Goal: Task Accomplishment & Management: Manage account settings

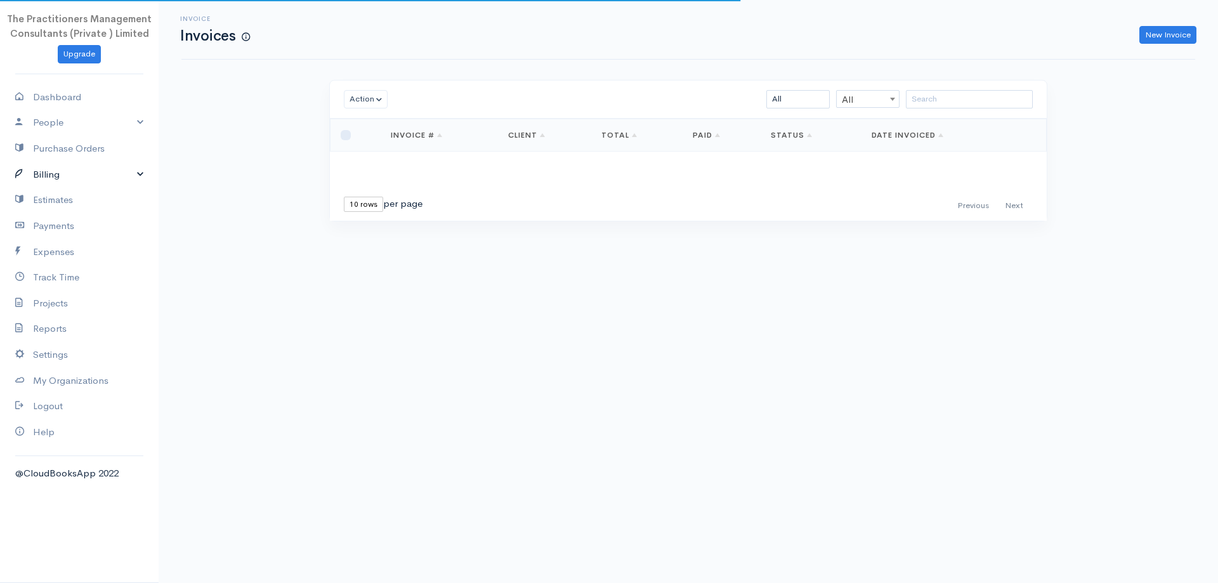
click at [20, 167] on icon at bounding box center [24, 175] width 18 height 16
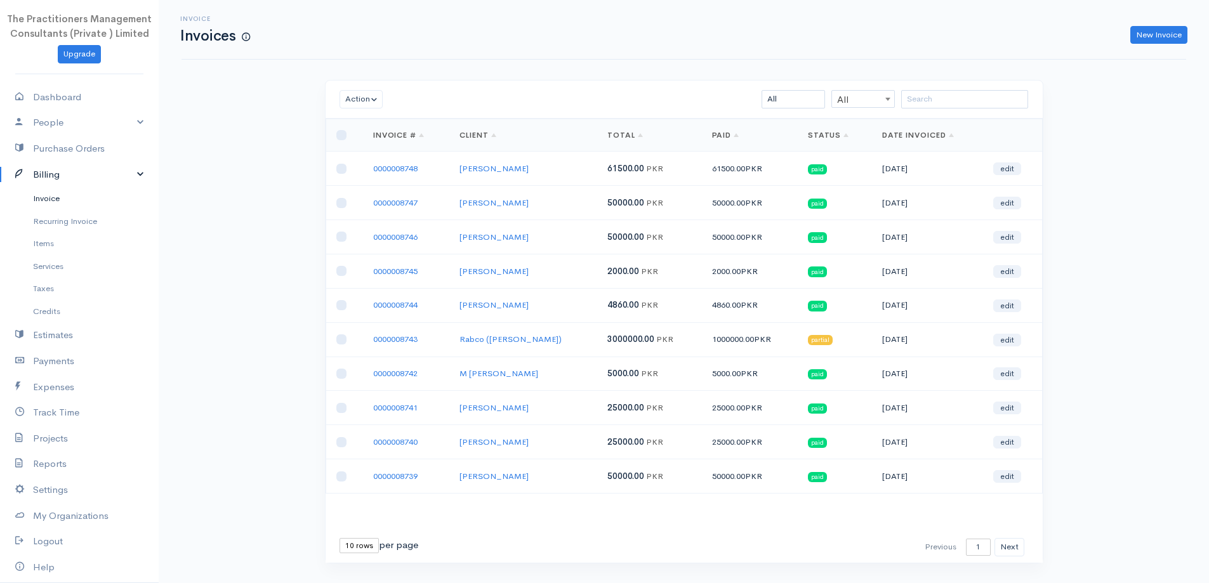
click at [53, 206] on link "Invoice" at bounding box center [79, 198] width 159 height 23
click at [959, 103] on input "search" at bounding box center [964, 99] width 127 height 18
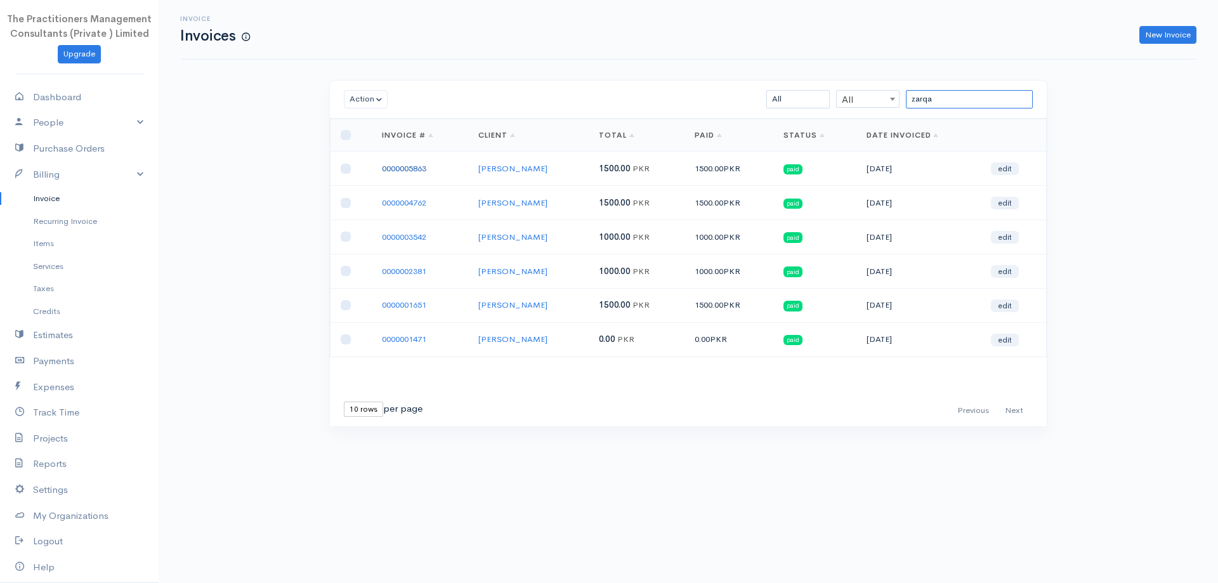
type input "zarqa"
click at [412, 172] on link "0000005863" at bounding box center [404, 168] width 44 height 11
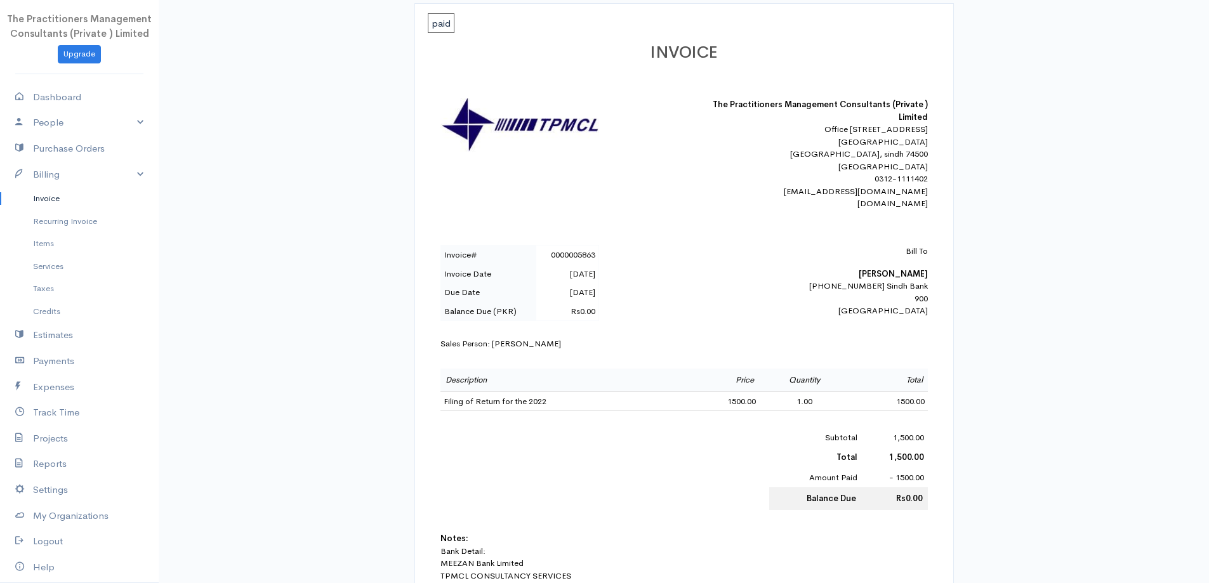
scroll to position [190, 0]
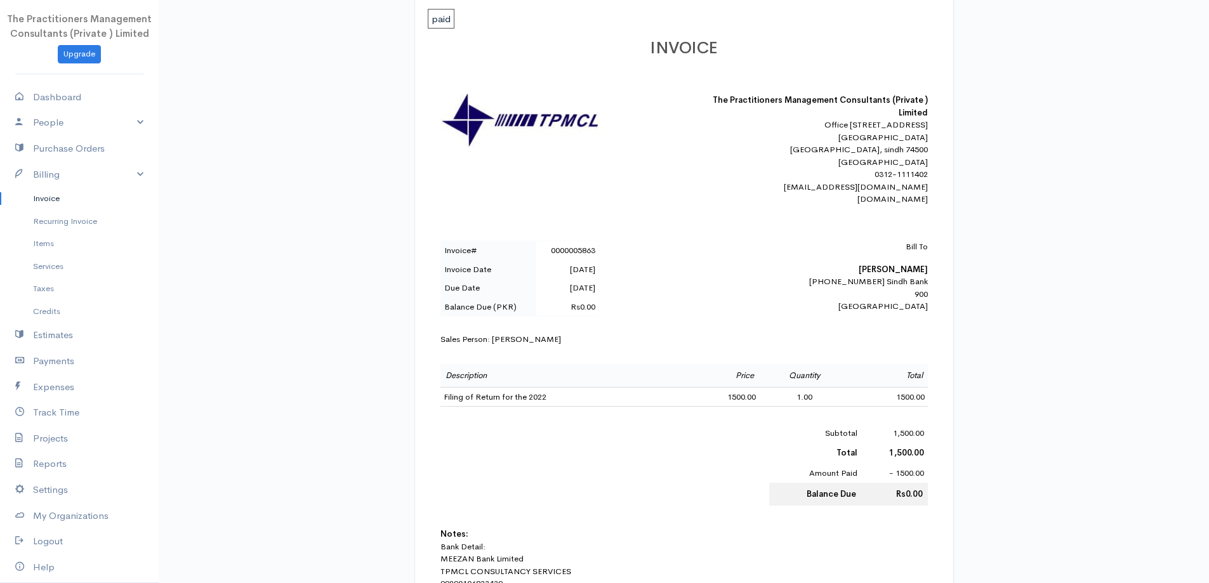
click at [888, 275] on b "Zarqa Ahsan" at bounding box center [892, 269] width 69 height 11
click at [57, 197] on link "Invoice" at bounding box center [79, 198] width 159 height 23
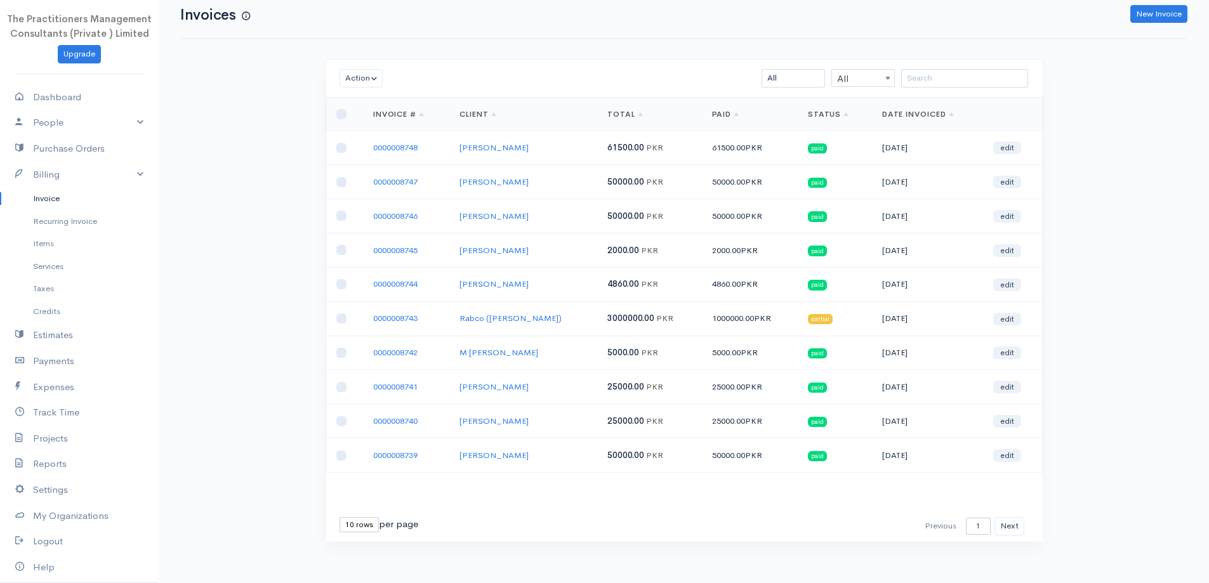
scroll to position [27, 0]
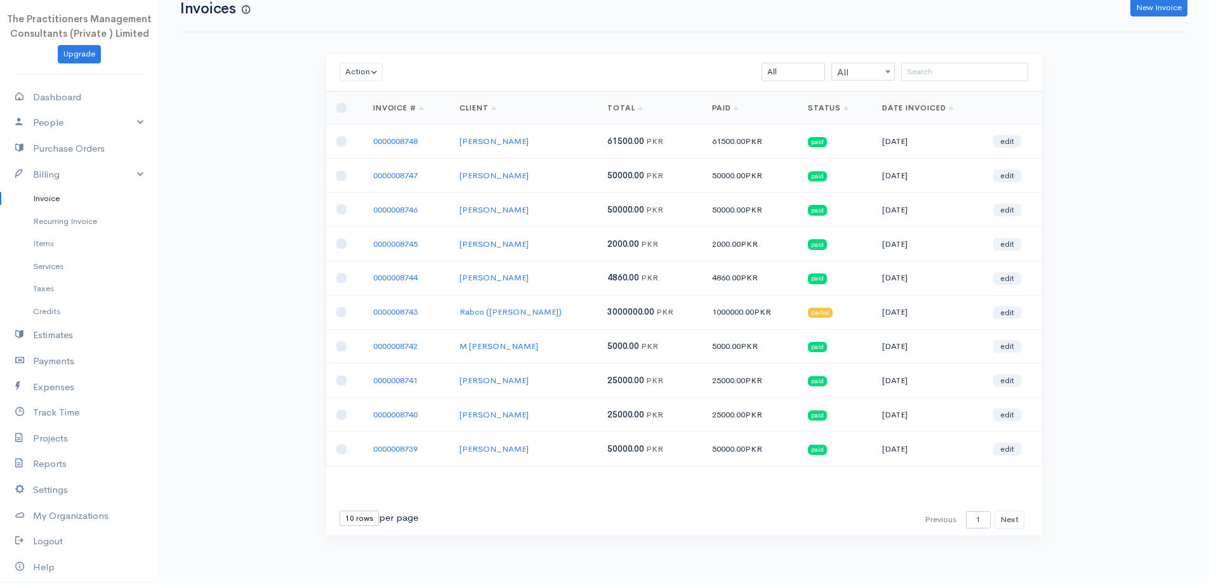
click at [365, 519] on select "10 rows 25 rows 50 rows" at bounding box center [358, 518] width 39 height 15
select select "50"
click at [339, 511] on select "10 rows 25 rows 50 rows" at bounding box center [358, 518] width 39 height 15
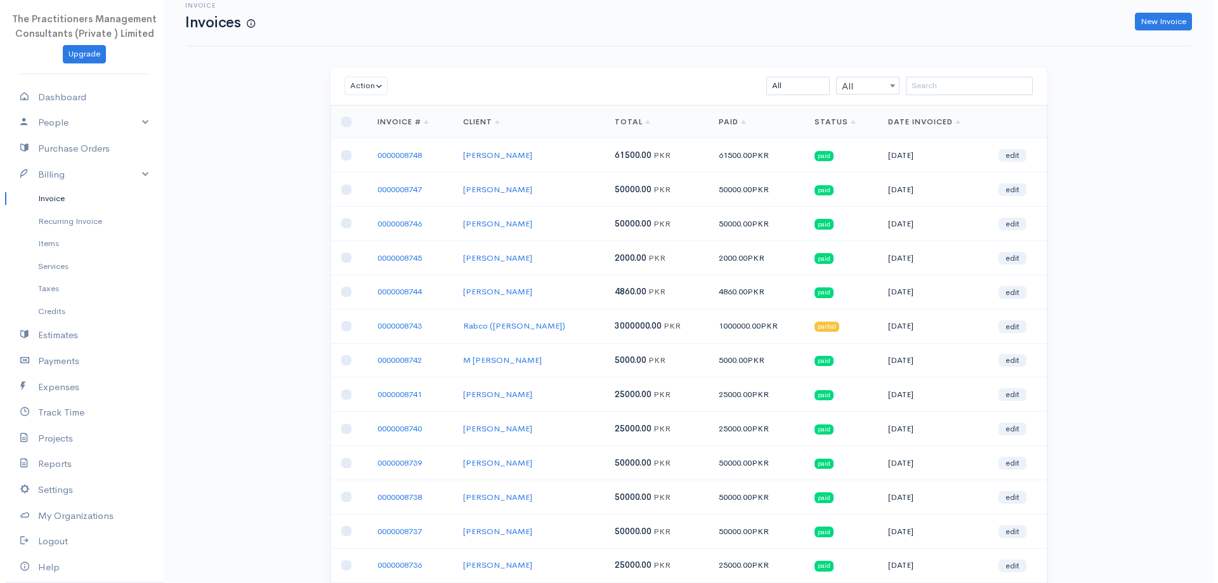
scroll to position [0, 0]
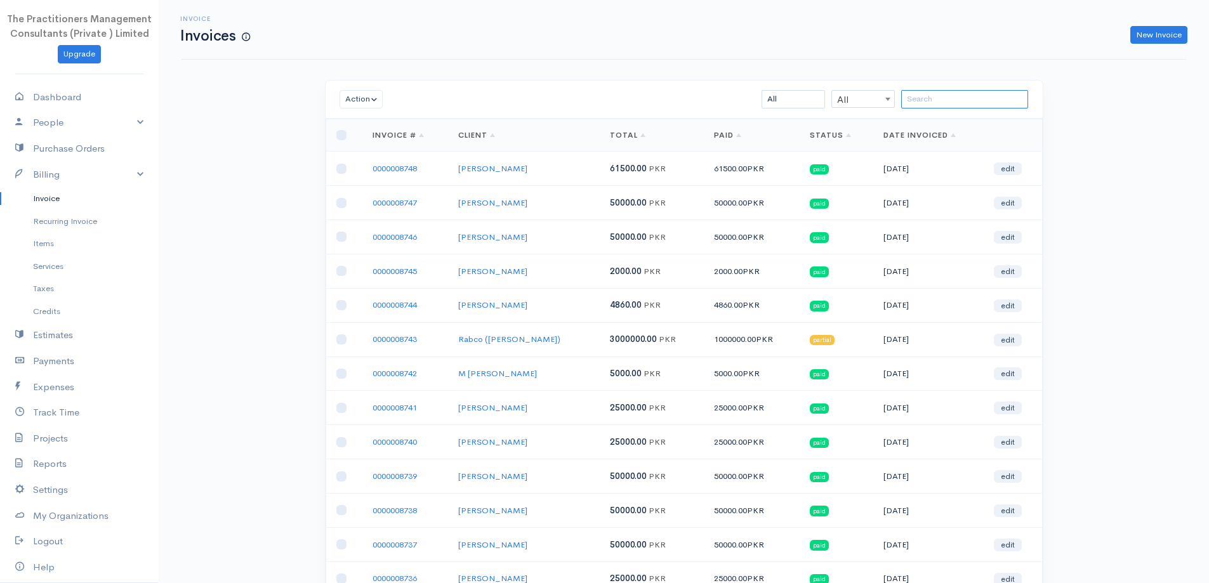
click at [941, 98] on input "search" at bounding box center [964, 99] width 127 height 18
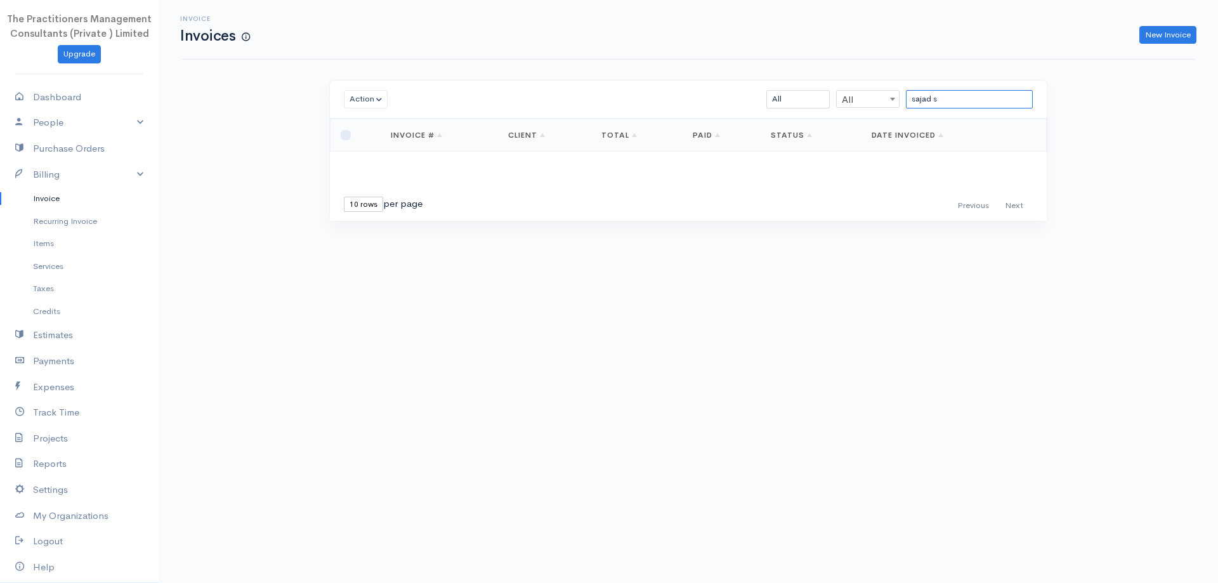
type input "sajad s"
drag, startPoint x: 958, startPoint y: 97, endPoint x: 899, endPoint y: 117, distance: 62.2
click at [899, 117] on div "Action Archive Delete Download PDF Send Mark as Sent Mark Un-Sent Enter Payment…" at bounding box center [688, 100] width 717 height 38
paste input "M. [PERSON_NAME]"
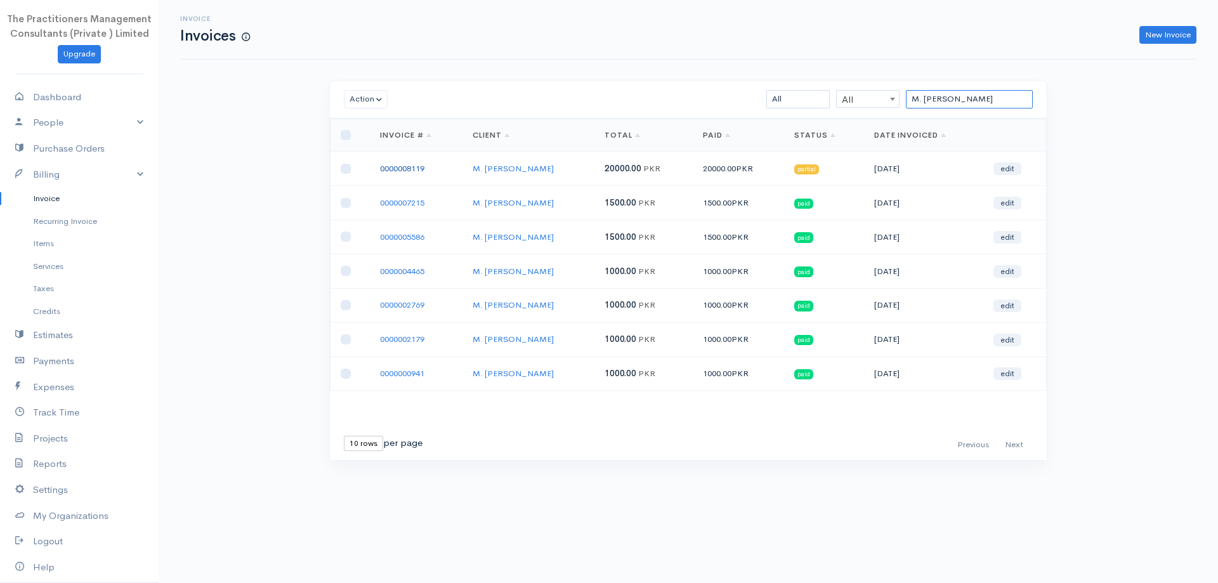
type input "M. [PERSON_NAME]"
drag, startPoint x: 980, startPoint y: 96, endPoint x: 657, endPoint y: 145, distance: 326.5
click at [657, 145] on div "Action Archive Delete Download PDF Send Mark as Sent Mark Un-Sent Enter Payment…" at bounding box center [688, 270] width 718 height 381
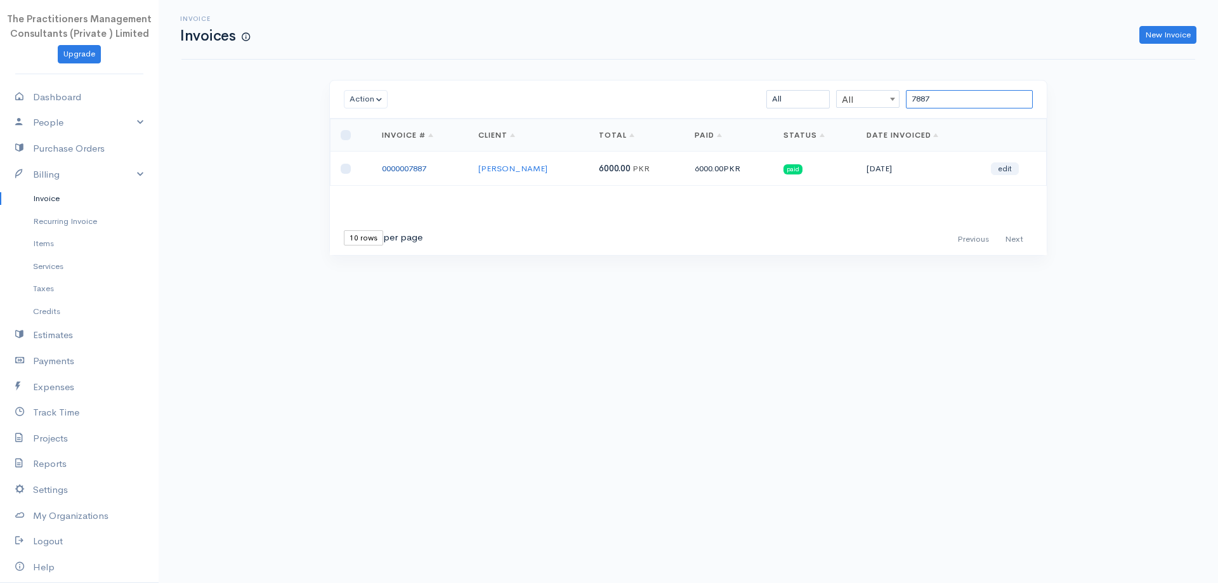
type input "7887"
click at [409, 171] on link "0000007887" at bounding box center [404, 168] width 44 height 11
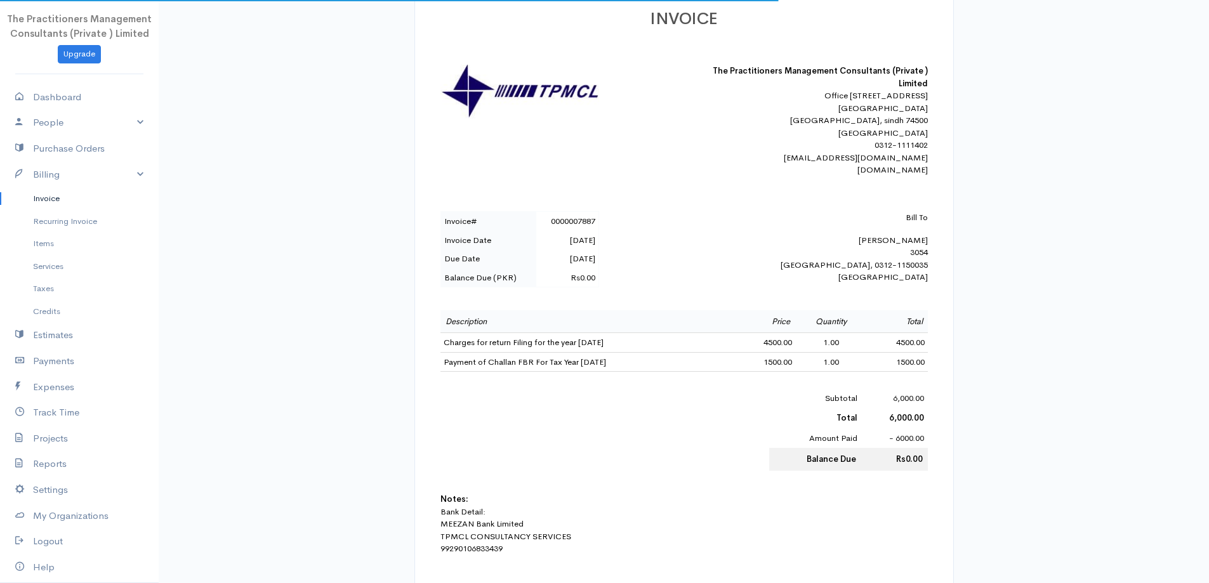
scroll to position [254, 0]
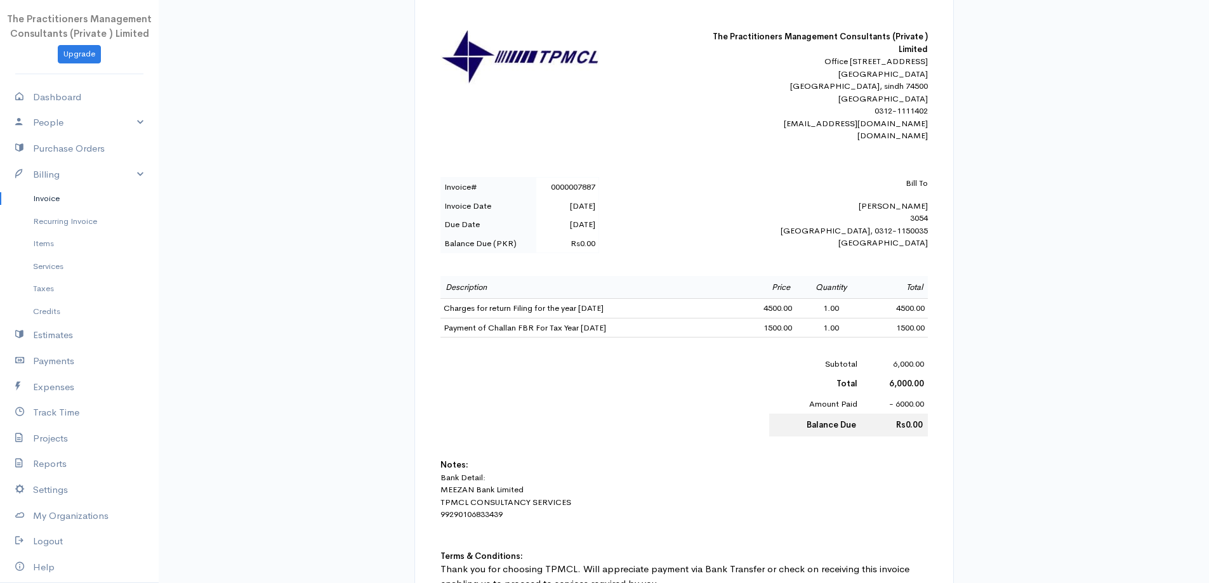
click at [71, 202] on link "Invoice" at bounding box center [79, 198] width 159 height 23
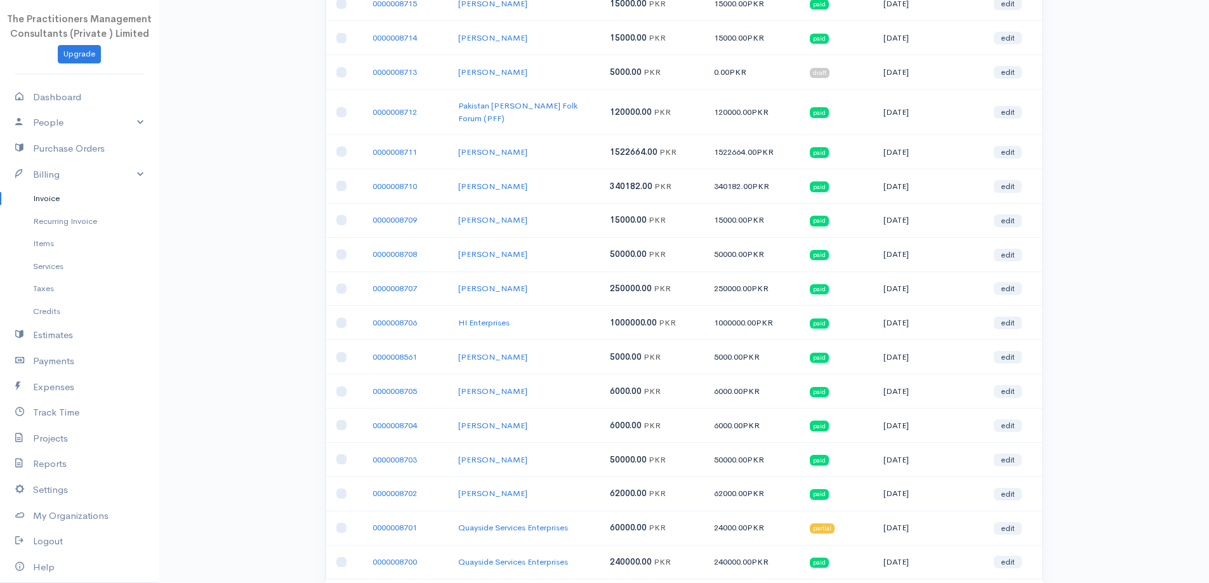
scroll to position [1394, 0]
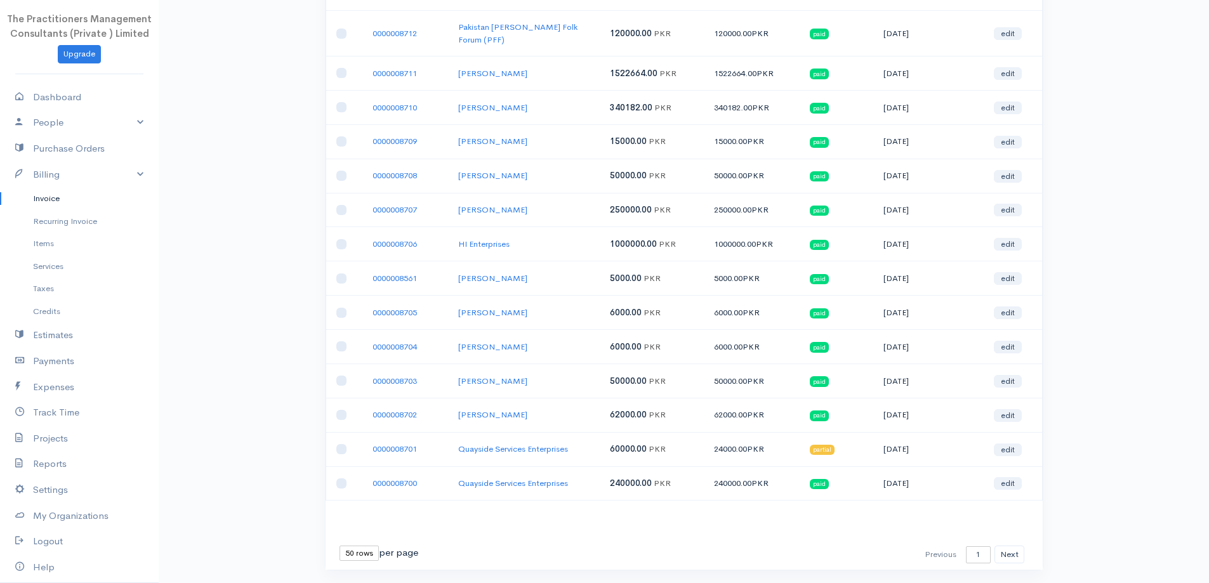
click at [350, 546] on select "10 rows 25 rows 50 rows" at bounding box center [358, 553] width 39 height 15
select select "25"
click at [339, 546] on select "10 rows 25 rows 50 rows" at bounding box center [358, 553] width 39 height 15
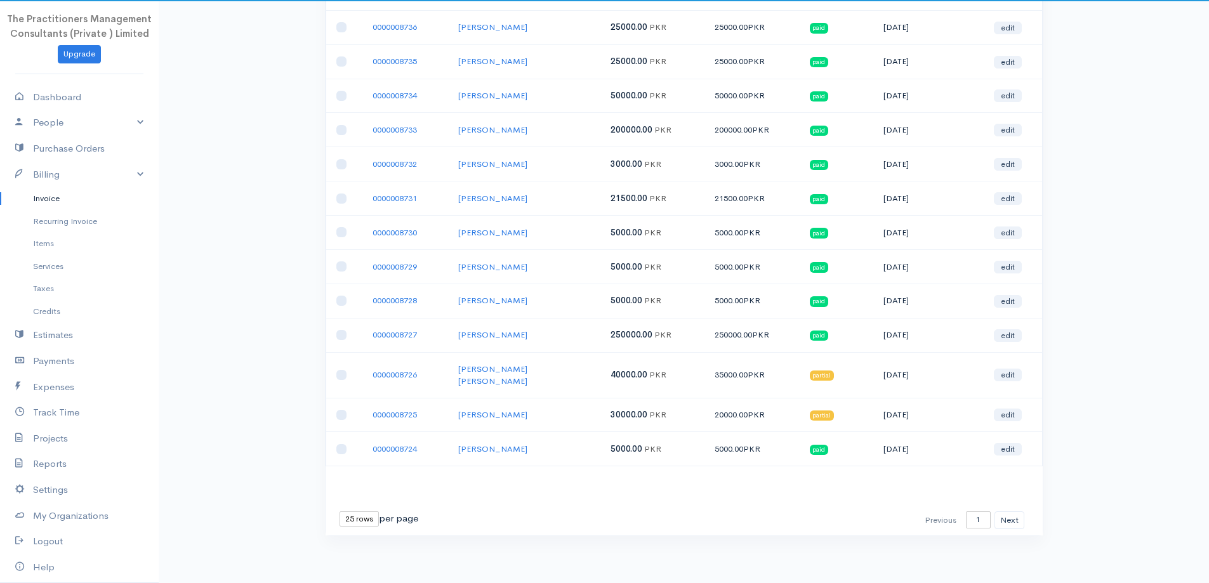
scroll to position [540, 0]
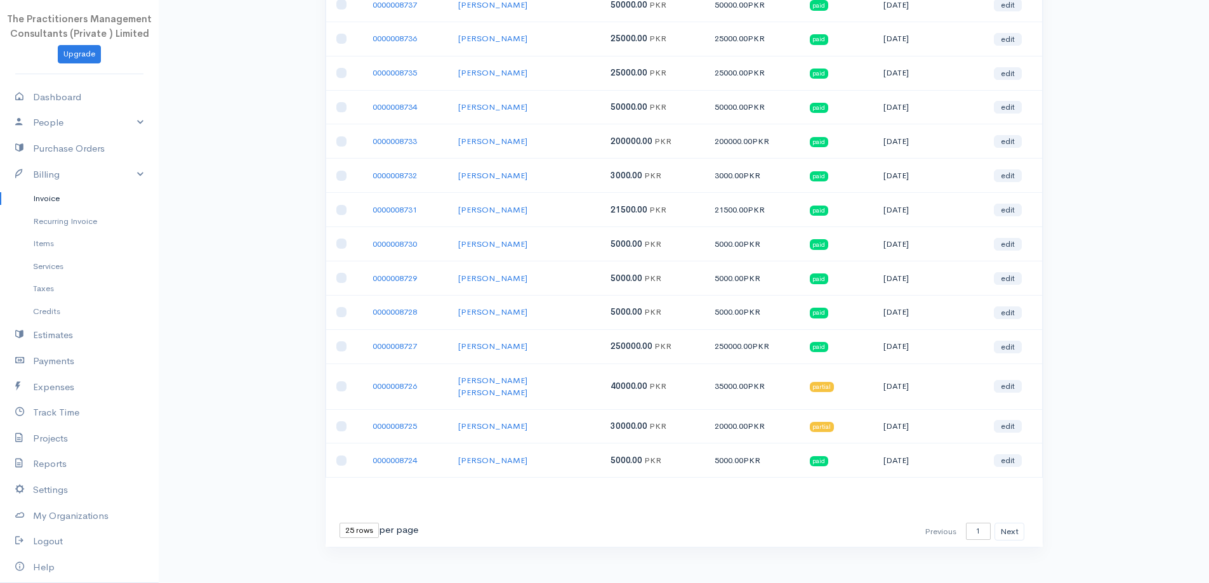
click at [356, 523] on select "10 rows 25 rows 50 rows" at bounding box center [358, 530] width 39 height 15
select select "50"
click at [339, 523] on select "10 rows 25 rows 50 rows" at bounding box center [358, 530] width 39 height 15
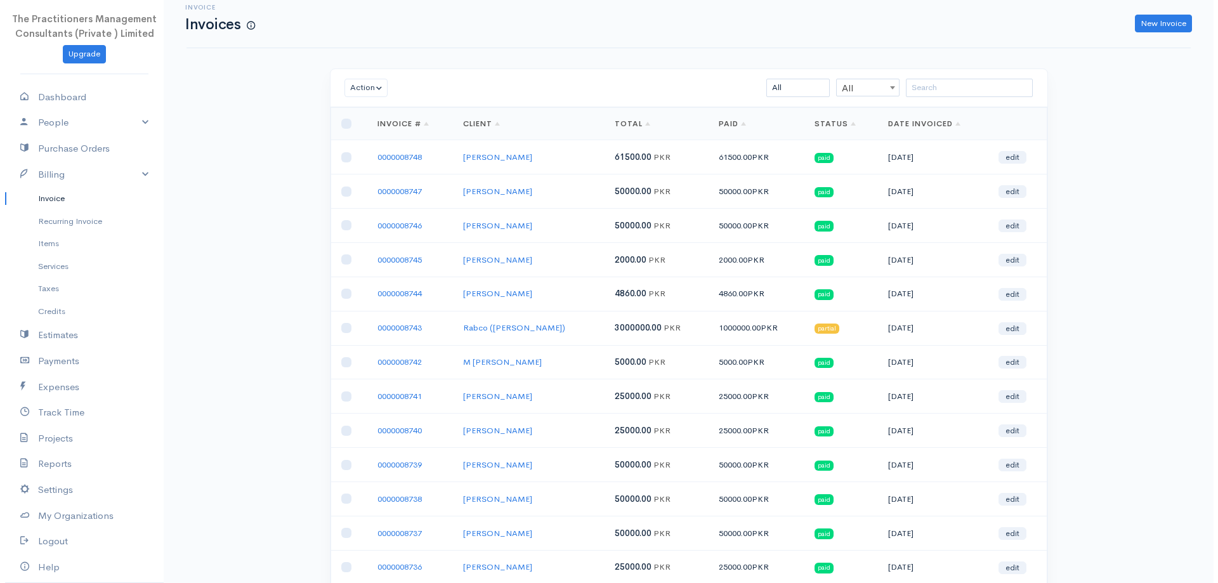
scroll to position [0, 0]
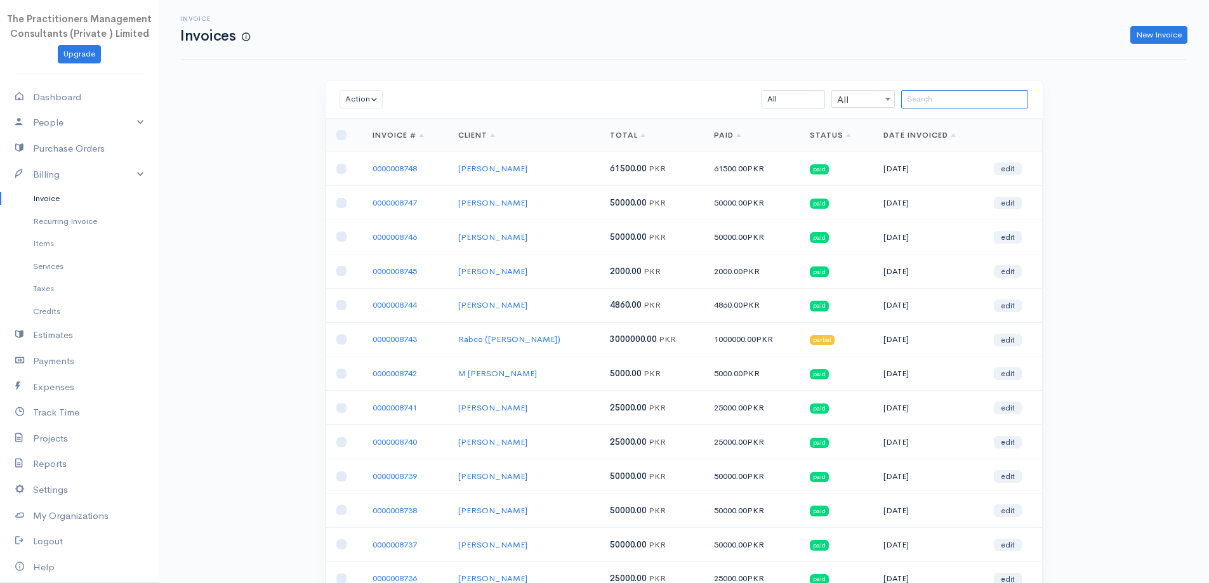
click at [957, 95] on input "search" at bounding box center [964, 99] width 127 height 18
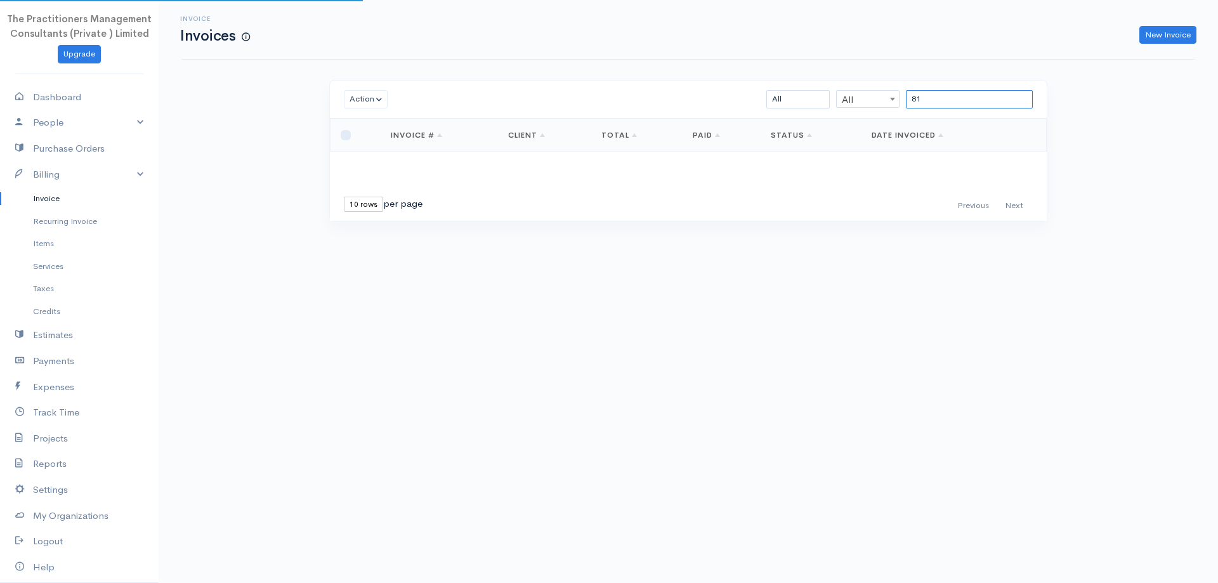
type input "8"
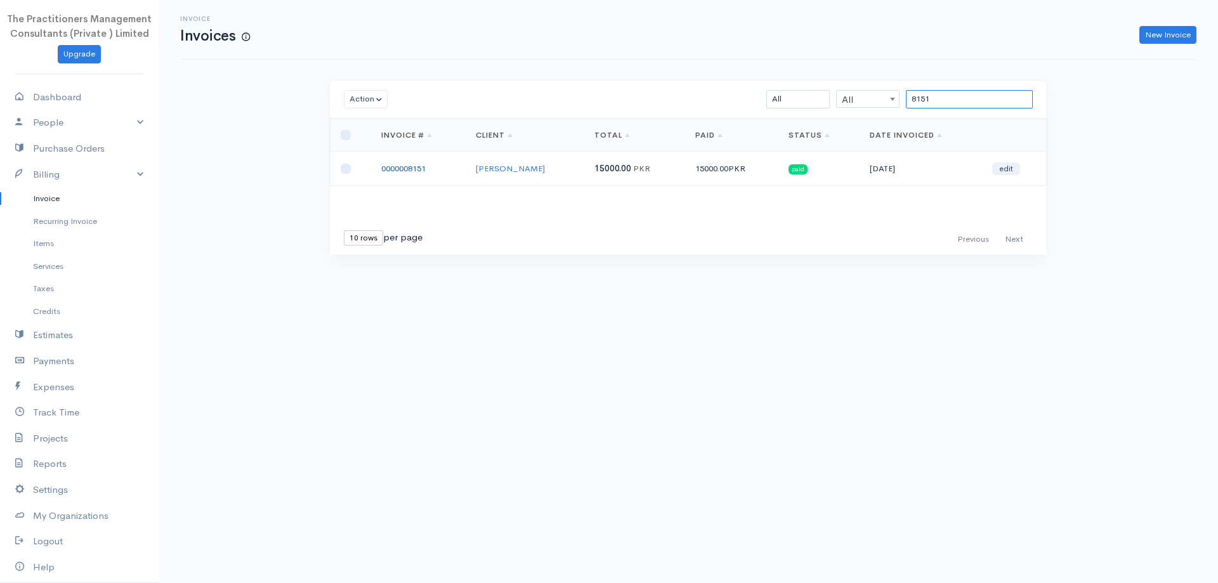
type input "8151"
click at [411, 168] on link "0000008151" at bounding box center [403, 168] width 44 height 11
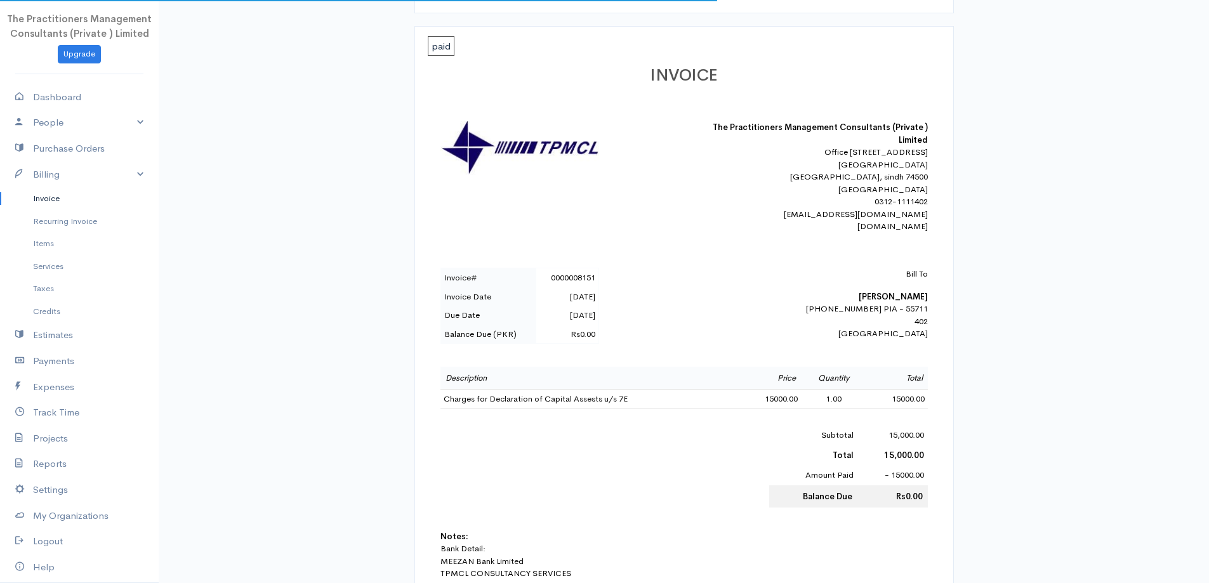
scroll to position [190, 0]
